Goal: Task Accomplishment & Management: Manage account settings

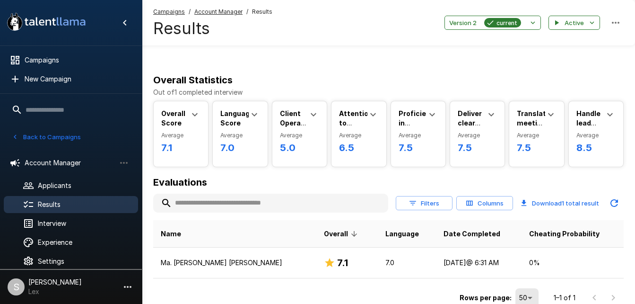
scroll to position [25, 0]
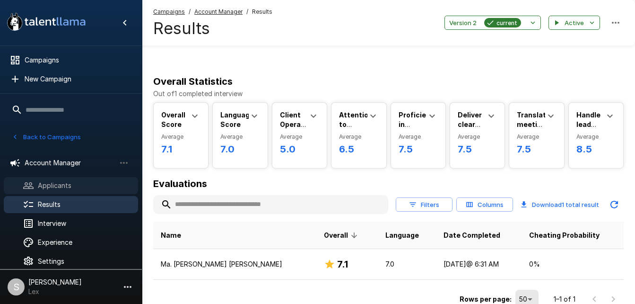
click at [48, 185] on span "Applicants" at bounding box center [84, 185] width 93 height 9
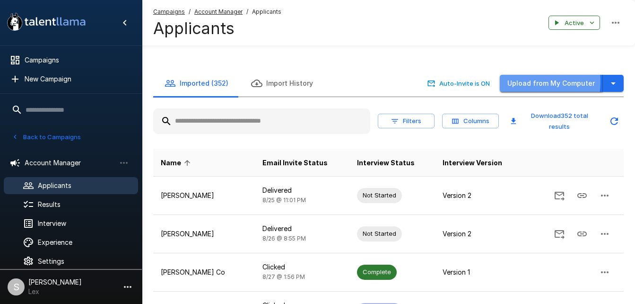
click at [526, 75] on button "Upload from My Computer" at bounding box center [551, 83] width 103 height 17
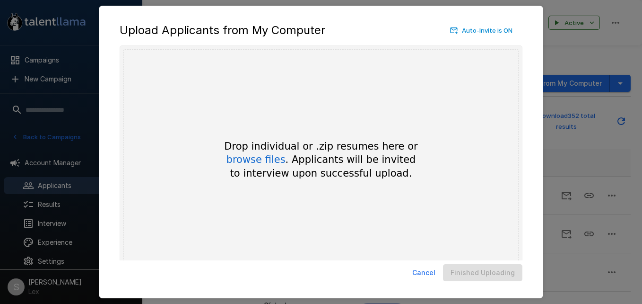
click at [268, 161] on button "browse files" at bounding box center [256, 160] width 59 height 10
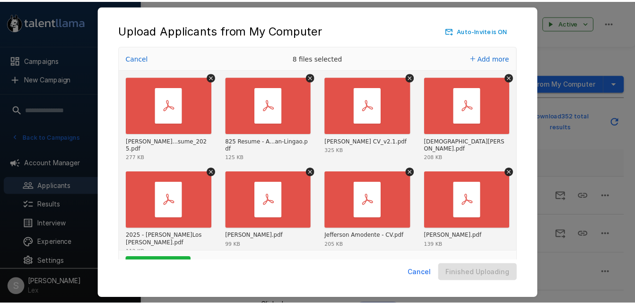
scroll to position [31, 0]
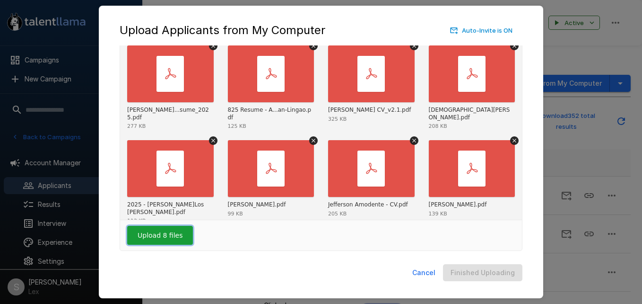
click at [160, 227] on button "Upload 8 files" at bounding box center [160, 235] width 66 height 19
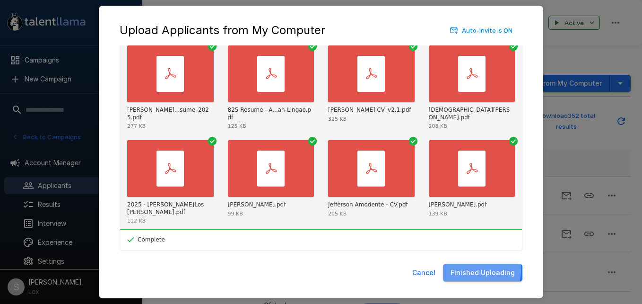
click at [470, 270] on button "Finished Uploading" at bounding box center [482, 272] width 79 height 17
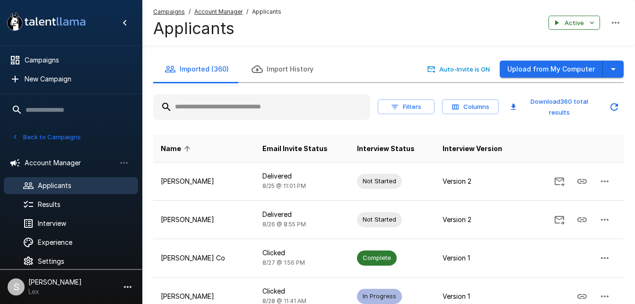
scroll to position [0, 0]
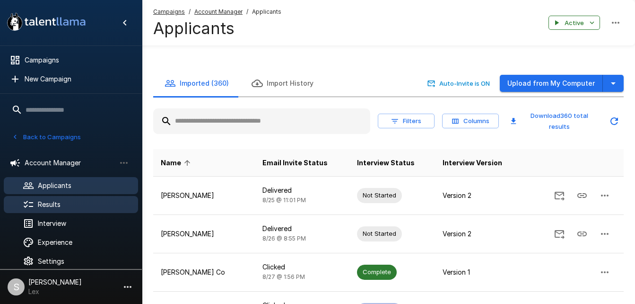
click at [48, 210] on div at bounding box center [36, 204] width 26 height 11
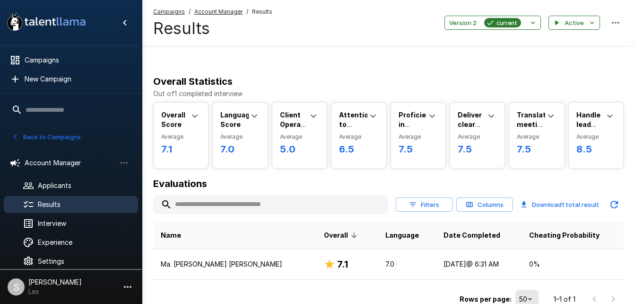
click at [191, 196] on input "text" at bounding box center [270, 204] width 235 height 17
click at [245, 196] on input "text" at bounding box center [270, 204] width 235 height 17
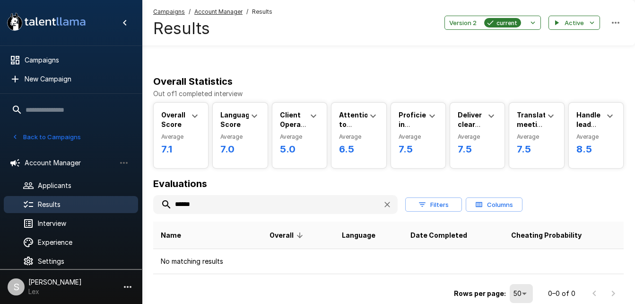
type input "******"
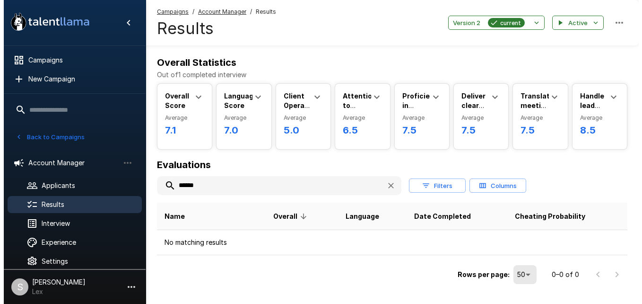
scroll to position [3, 0]
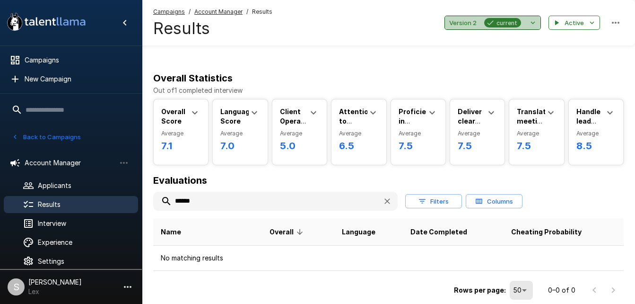
click at [464, 24] on span "Version 2" at bounding box center [462, 22] width 27 height 11
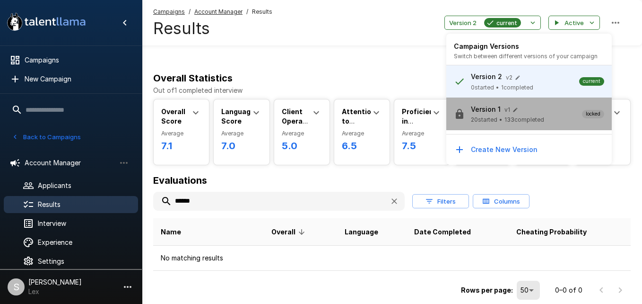
click at [471, 110] on div at bounding box center [462, 113] width 17 height 11
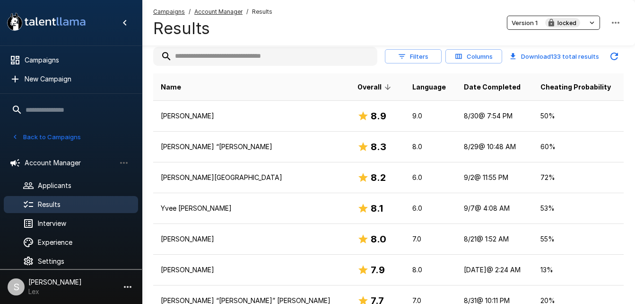
scroll to position [163, 0]
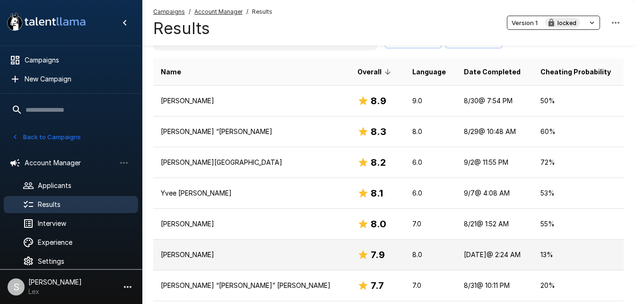
click at [197, 250] on p "Amira Cardona" at bounding box center [252, 254] width 182 height 9
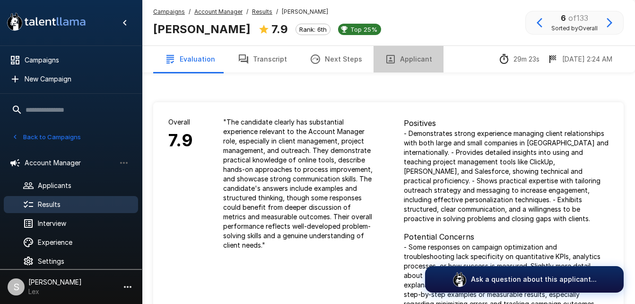
click at [412, 57] on button "Applicant" at bounding box center [409, 59] width 70 height 26
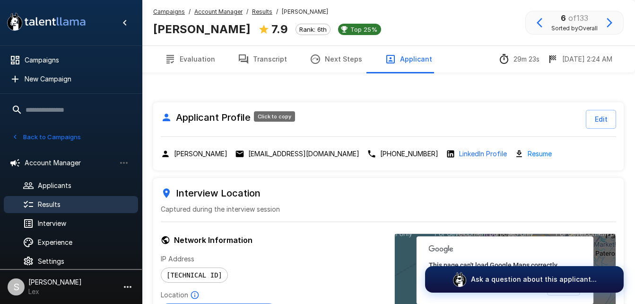
click at [288, 149] on p "miracardona@gmail.com" at bounding box center [303, 153] width 111 height 9
click at [63, 207] on span "Results" at bounding box center [84, 204] width 93 height 9
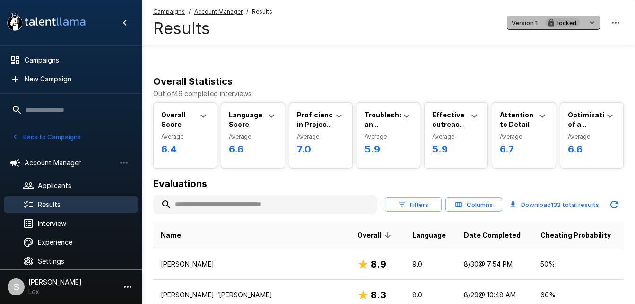
click at [528, 23] on span "Version 1" at bounding box center [525, 22] width 26 height 11
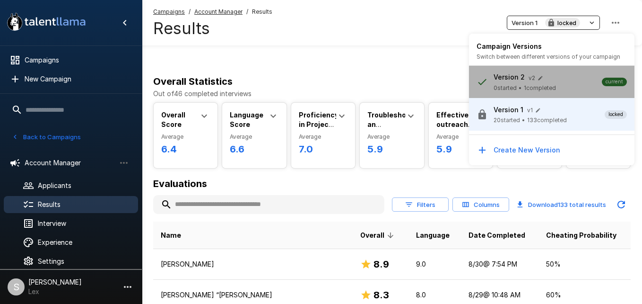
click at [506, 78] on p "Version 2" at bounding box center [509, 76] width 31 height 9
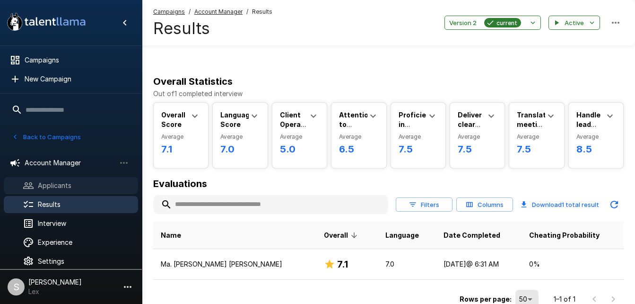
click at [56, 183] on span "Applicants" at bounding box center [84, 185] width 93 height 9
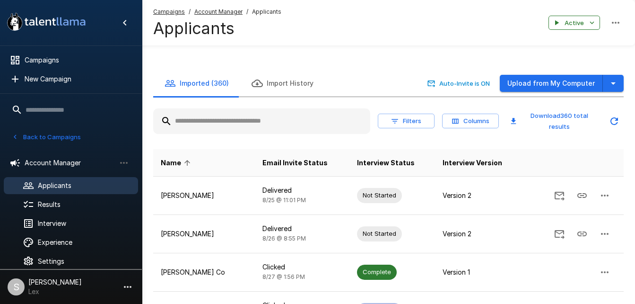
click at [618, 23] on icon "button" at bounding box center [616, 23] width 8 height 2
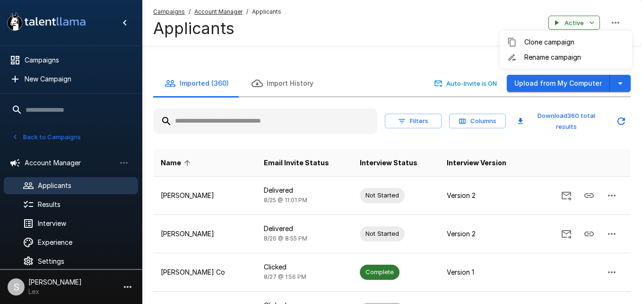
click at [439, 1] on div at bounding box center [321, 152] width 642 height 304
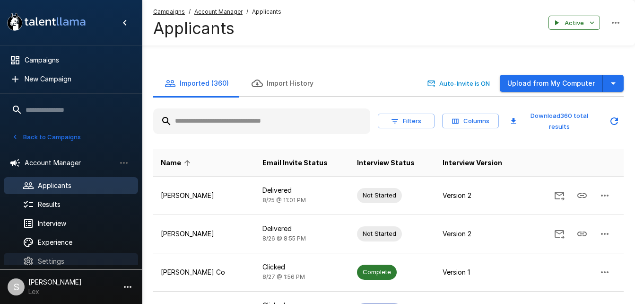
click at [57, 263] on span "Settings" at bounding box center [84, 260] width 93 height 9
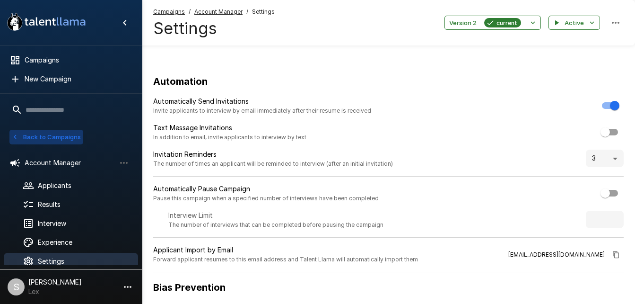
click at [45, 134] on button "Back to Campaigns" at bounding box center [46, 137] width 74 height 15
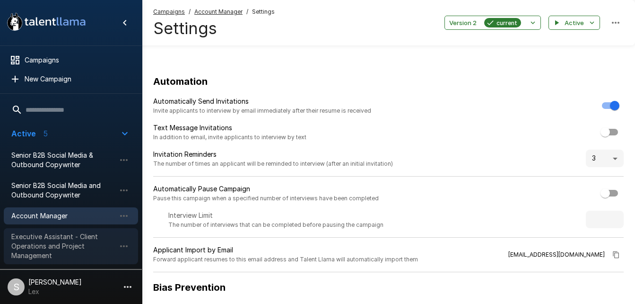
click at [43, 236] on span "Executive Assistant - Client Operations and Project Management" at bounding box center [63, 246] width 104 height 28
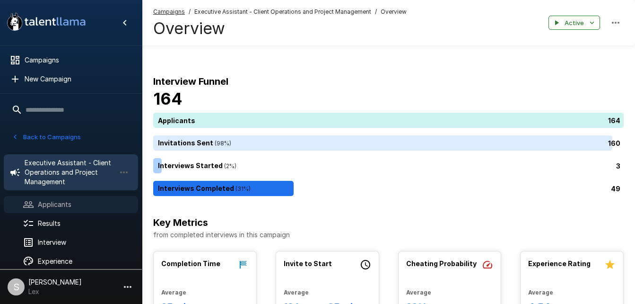
click at [52, 202] on span "Applicants" at bounding box center [84, 204] width 93 height 9
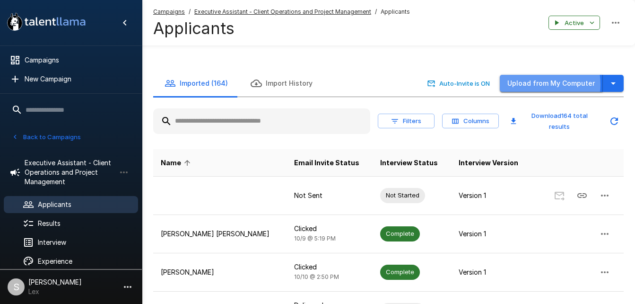
click at [528, 75] on button "Upload from My Computer" at bounding box center [551, 83] width 103 height 17
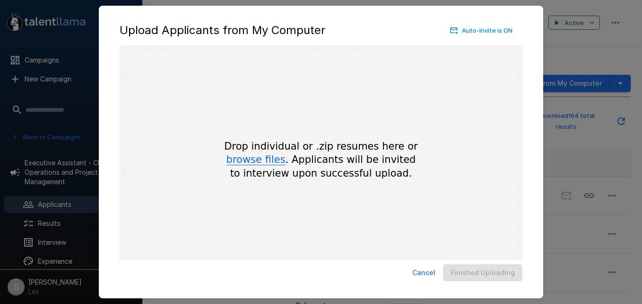
click at [254, 164] on button "browse files" at bounding box center [256, 160] width 59 height 10
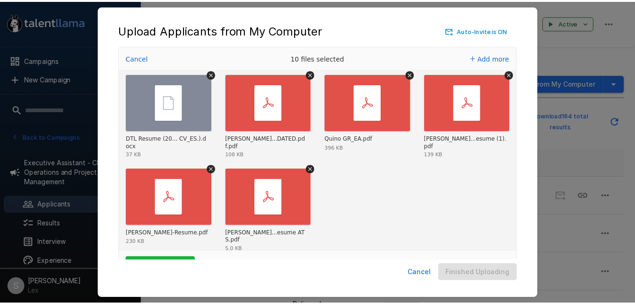
scroll to position [31, 0]
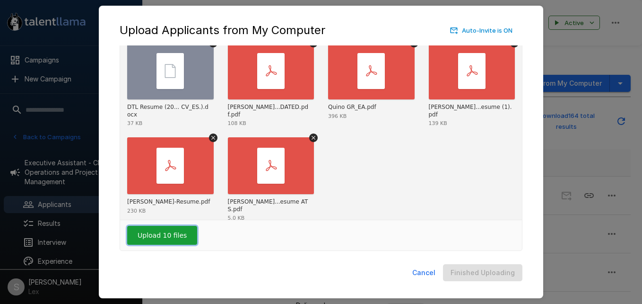
click at [173, 232] on button "Upload 10 files" at bounding box center [162, 235] width 70 height 19
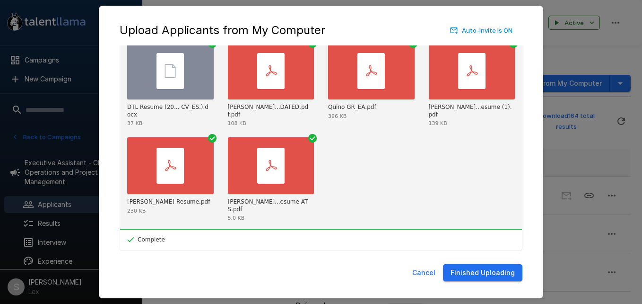
click at [465, 266] on button "Finished Uploading" at bounding box center [482, 272] width 79 height 17
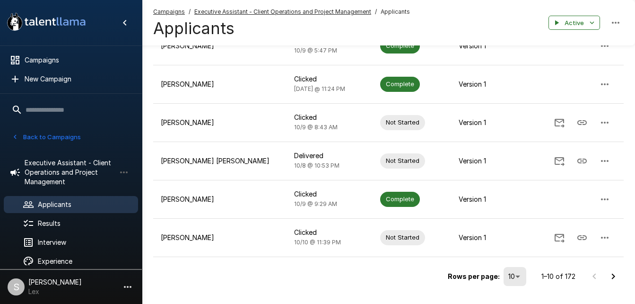
scroll to position [0, 0]
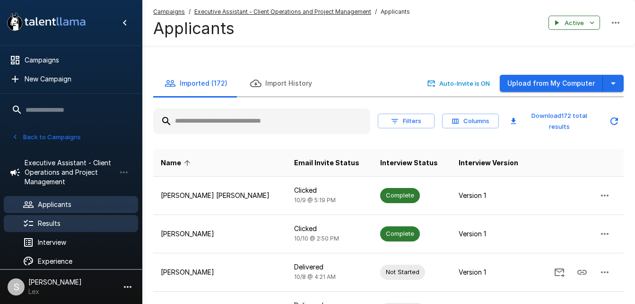
click at [49, 220] on span "Results" at bounding box center [84, 223] width 93 height 9
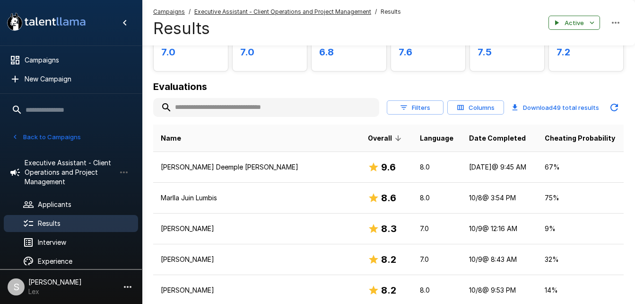
scroll to position [100, 0]
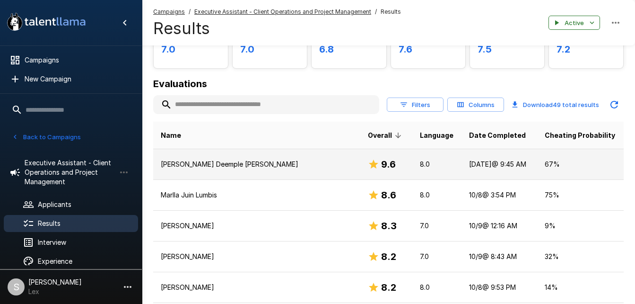
click at [234, 159] on p "Mary Deemple D. Ariate" at bounding box center [257, 163] width 192 height 9
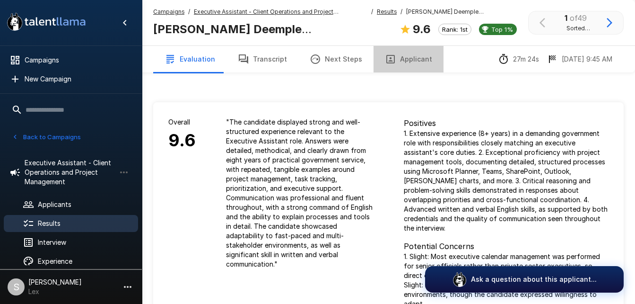
click at [402, 58] on button "Applicant" at bounding box center [409, 59] width 70 height 26
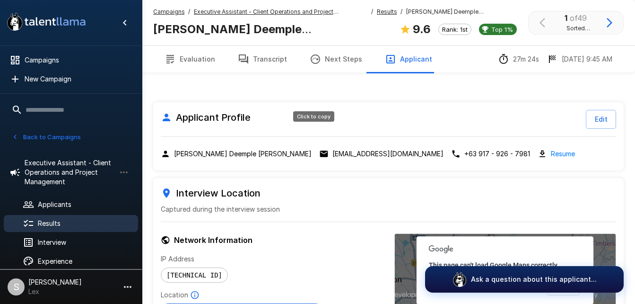
click at [343, 149] on p "marydeemple.ariate@gmail.com" at bounding box center [387, 153] width 111 height 9
